Goal: Use online tool/utility: Use online tool/utility

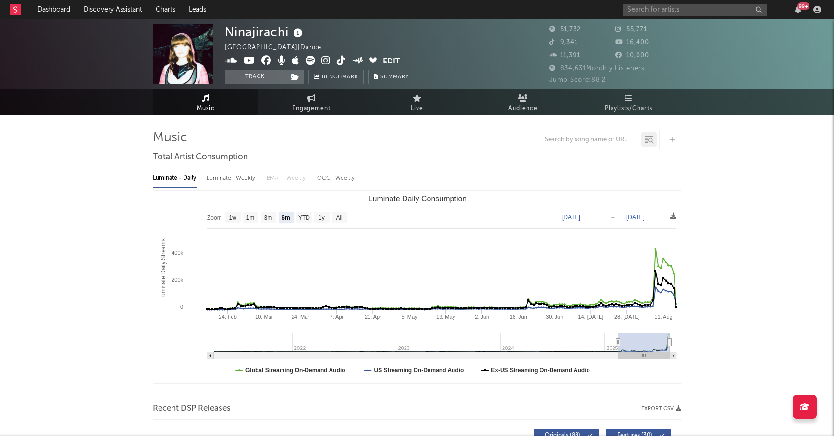
select select "6m"
click at [211, 105] on span "Music" at bounding box center [206, 109] width 18 height 12
click at [114, 10] on link "Discovery Assistant" at bounding box center [113, 9] width 72 height 19
